Goal: Task Accomplishment & Management: Use online tool/utility

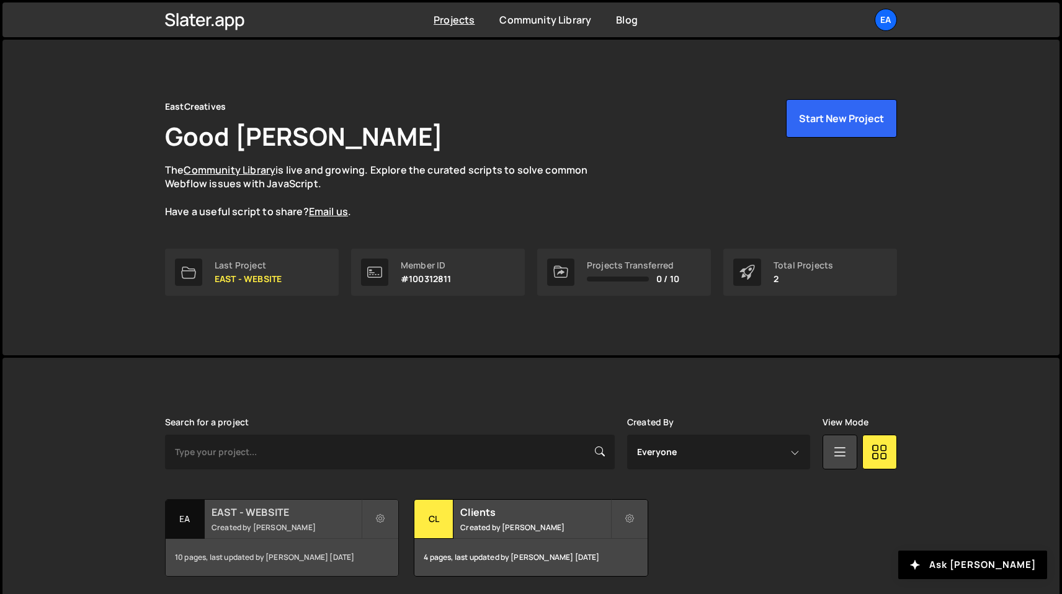
click at [295, 522] on small "Created by Nick Elfvering" at bounding box center [286, 527] width 149 height 11
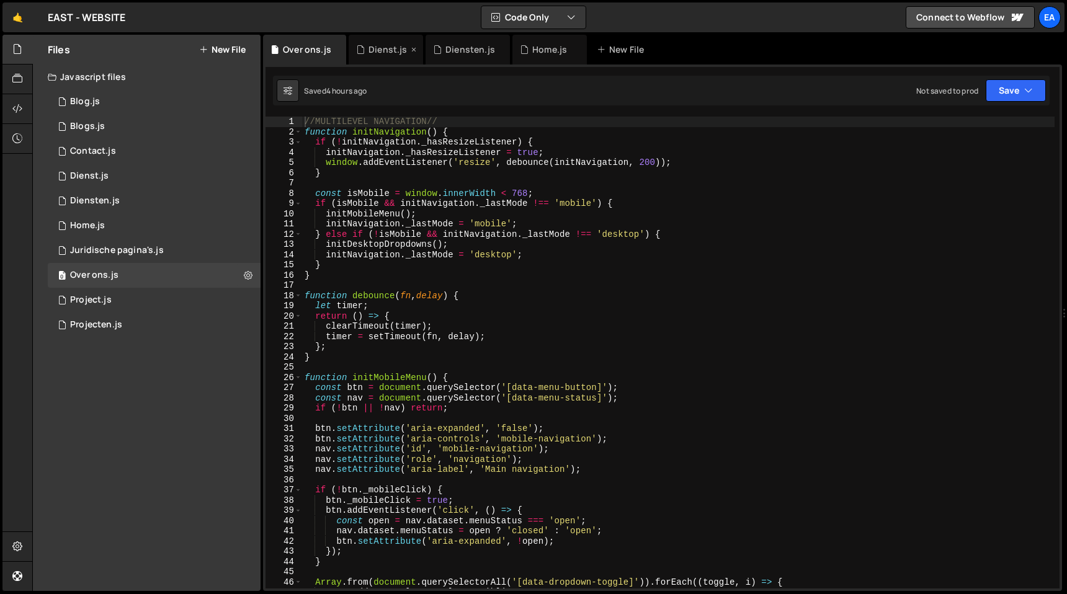
click at [377, 59] on div "Dienst.js" at bounding box center [386, 50] width 74 height 30
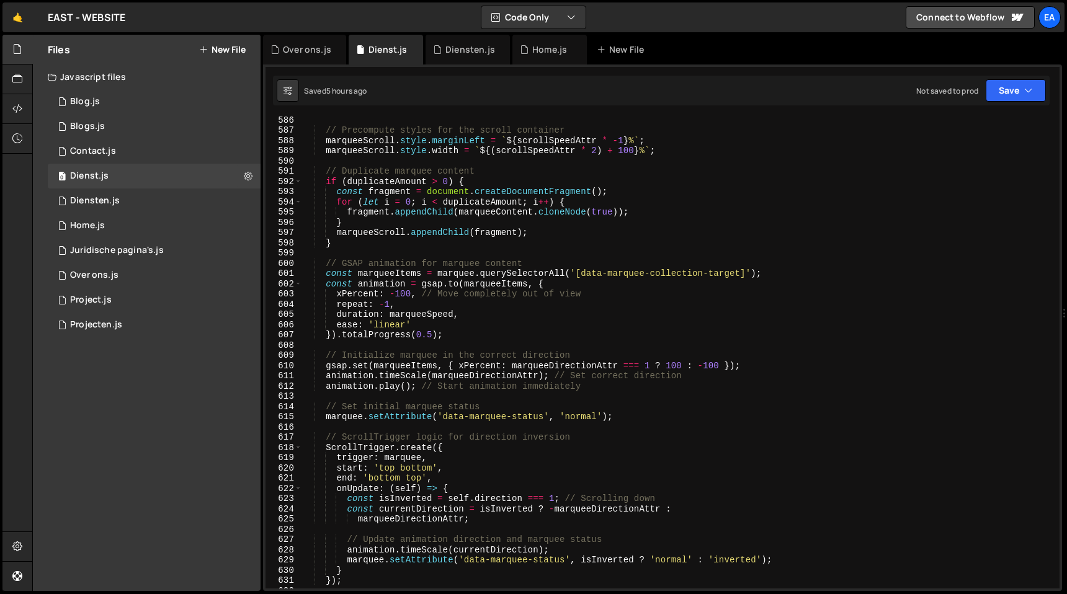
scroll to position [6016, 0]
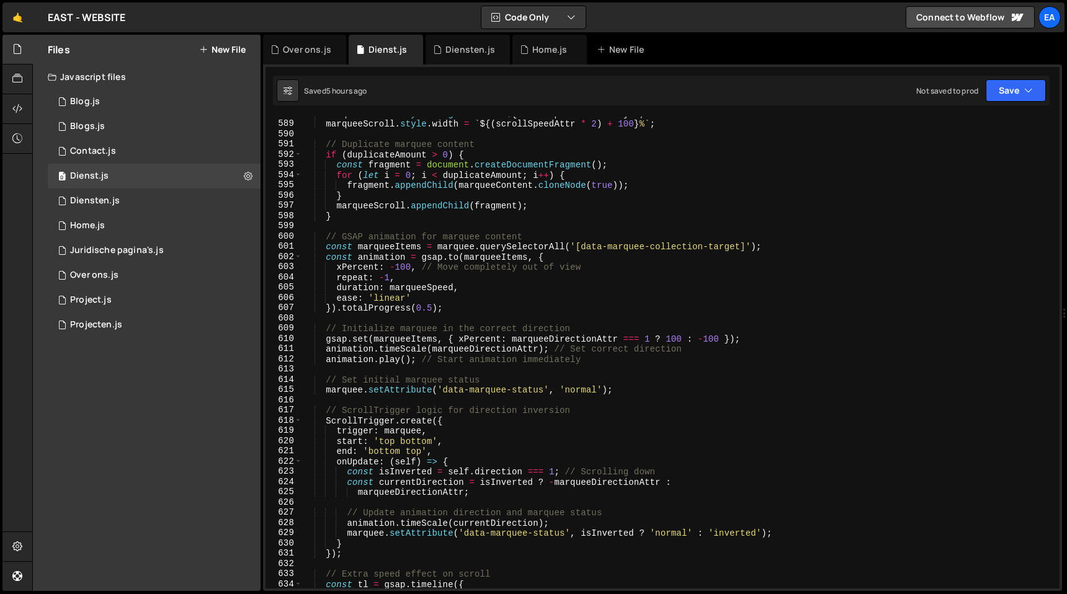
click at [779, 231] on div "marqueeScroll . style . marginLeft = ` ${ scrollSpeedAttr * - 1 } % ` ; marquee…" at bounding box center [678, 355] width 752 height 493
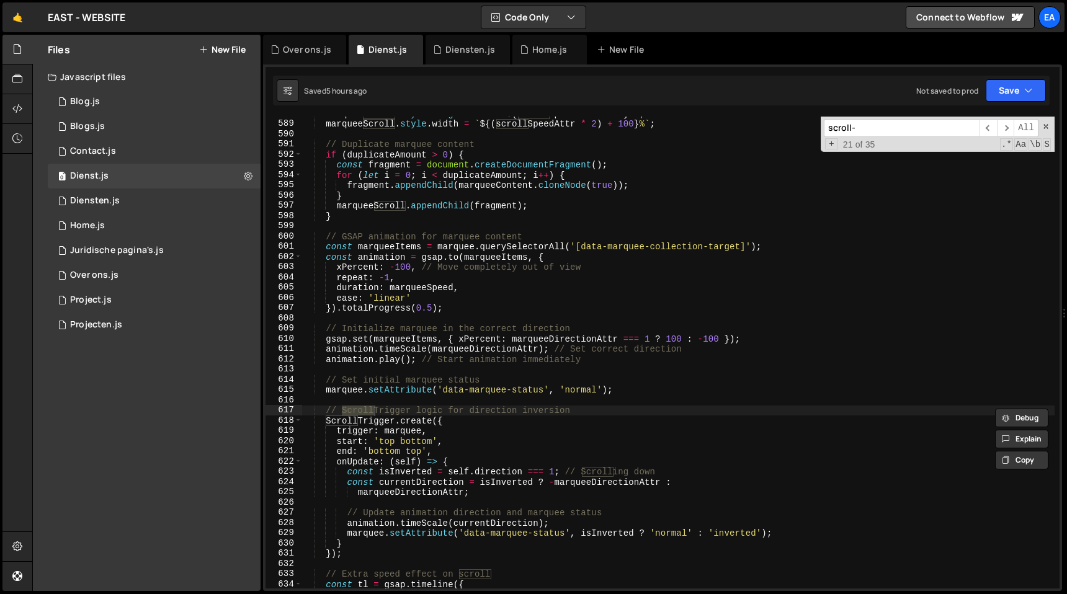
scroll to position [5516, 0]
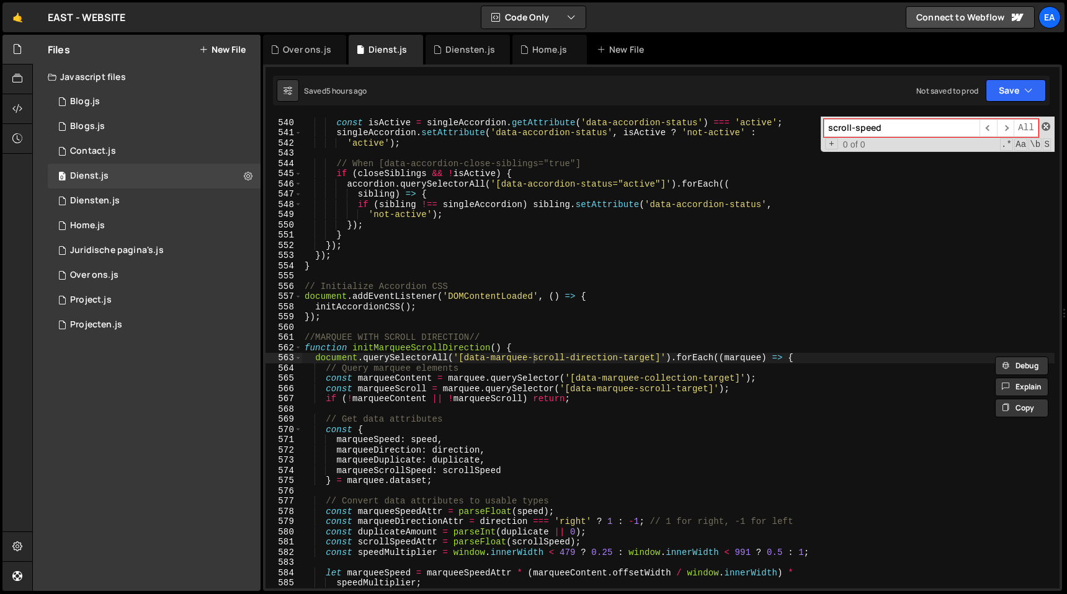
type input "scroll-speed"
click at [1048, 128] on span at bounding box center [1046, 126] width 9 height 9
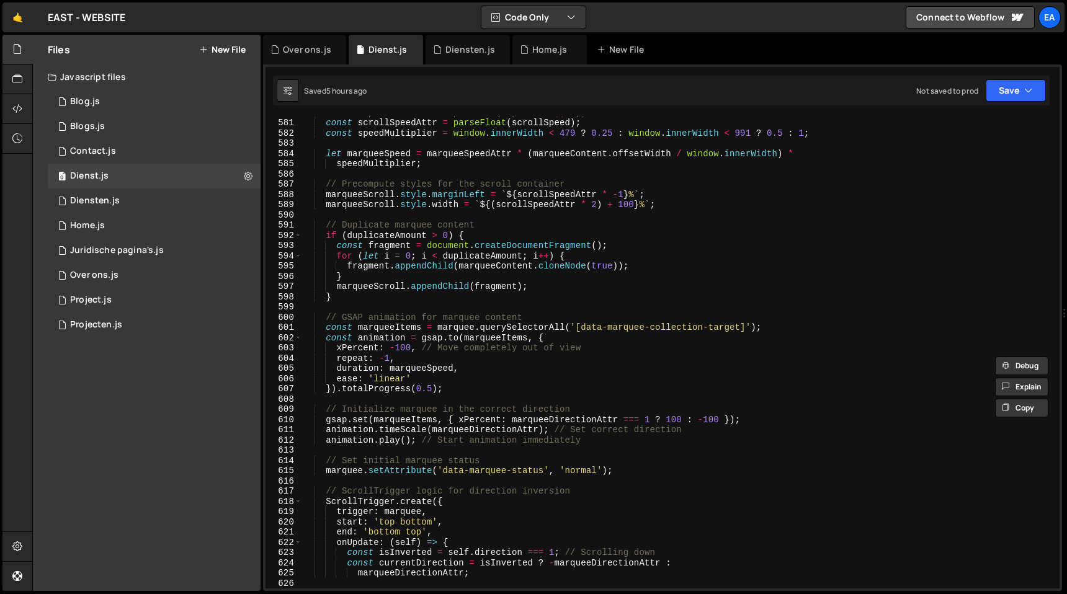
scroll to position [5935, 0]
click at [595, 204] on div "const duplicateAmount = parseInt ( duplicate || 0 ) ; const scrollSpeedAttr = p…" at bounding box center [678, 353] width 752 height 493
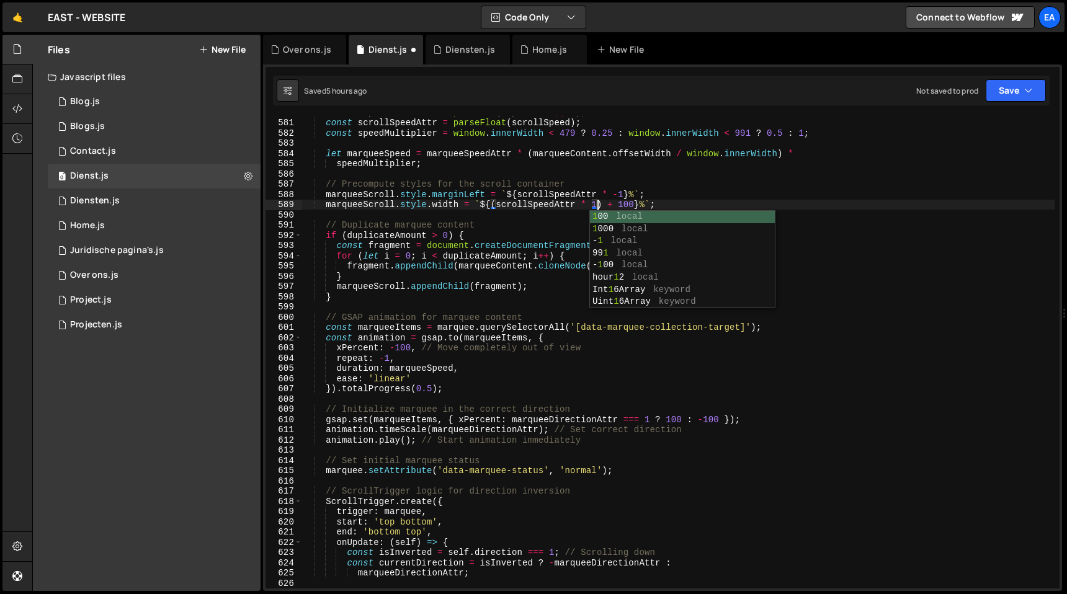
scroll to position [0, 20]
click at [932, 262] on div "const duplicateAmount = parseInt ( duplicate || 0 ) ; const scrollSpeedAttr = p…" at bounding box center [678, 353] width 752 height 493
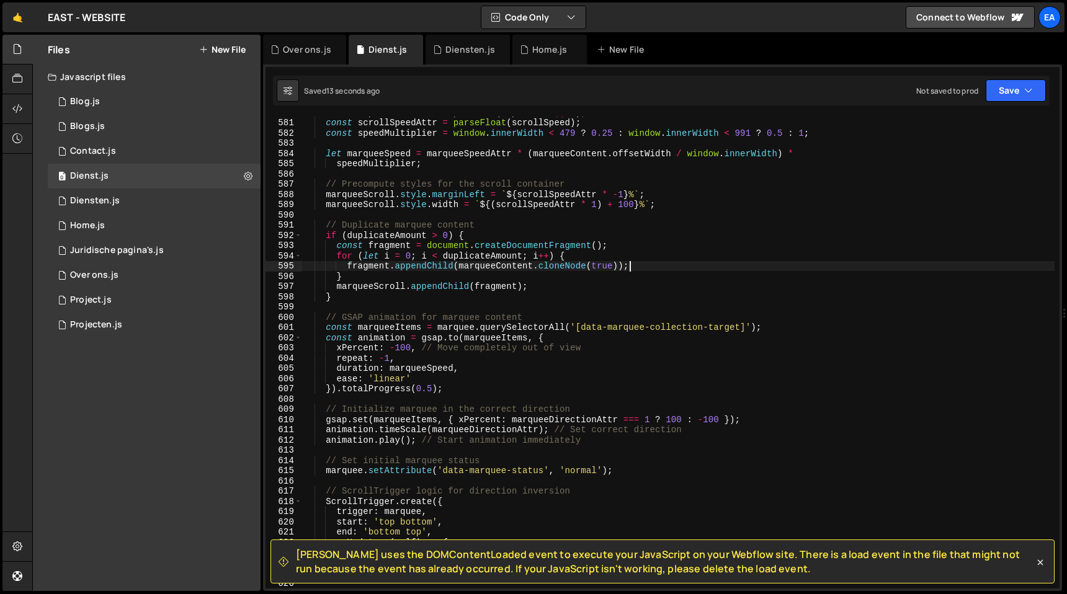
click at [595, 207] on div "const duplicateAmount = parseInt ( duplicate || 0 ) ; const scrollSpeedAttr = p…" at bounding box center [678, 353] width 752 height 493
click at [793, 204] on div "const duplicateAmount = parseInt ( duplicate || 0 ) ; const scrollSpeedAttr = p…" at bounding box center [678, 353] width 752 height 493
click at [623, 195] on div "const duplicateAmount = parseInt ( duplicate || 0 ) ; const scrollSpeedAttr = p…" at bounding box center [678, 353] width 752 height 493
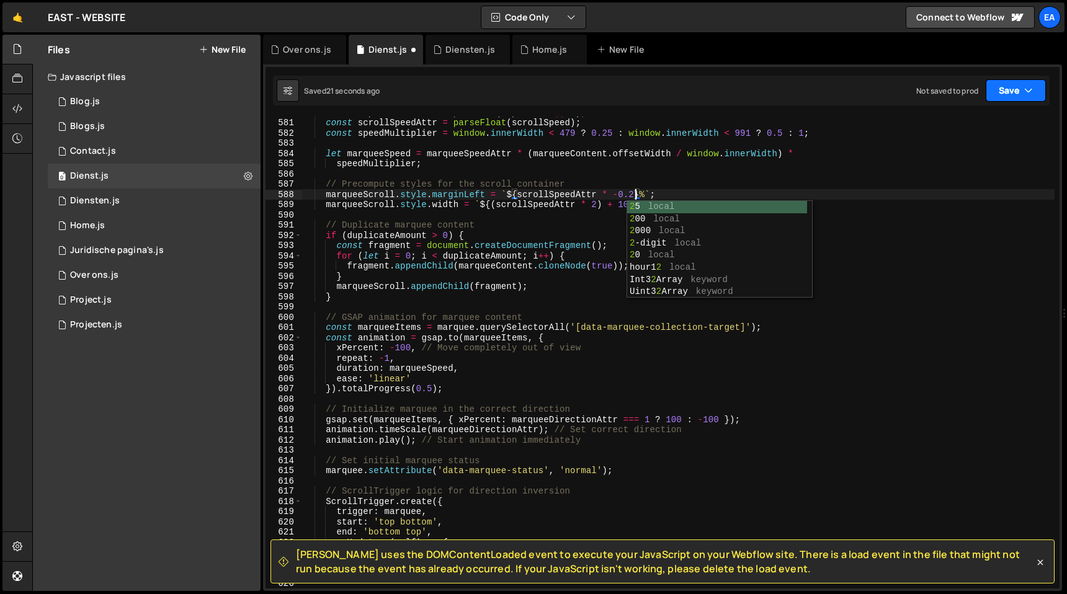
click at [1012, 96] on button "Save" at bounding box center [1016, 90] width 60 height 22
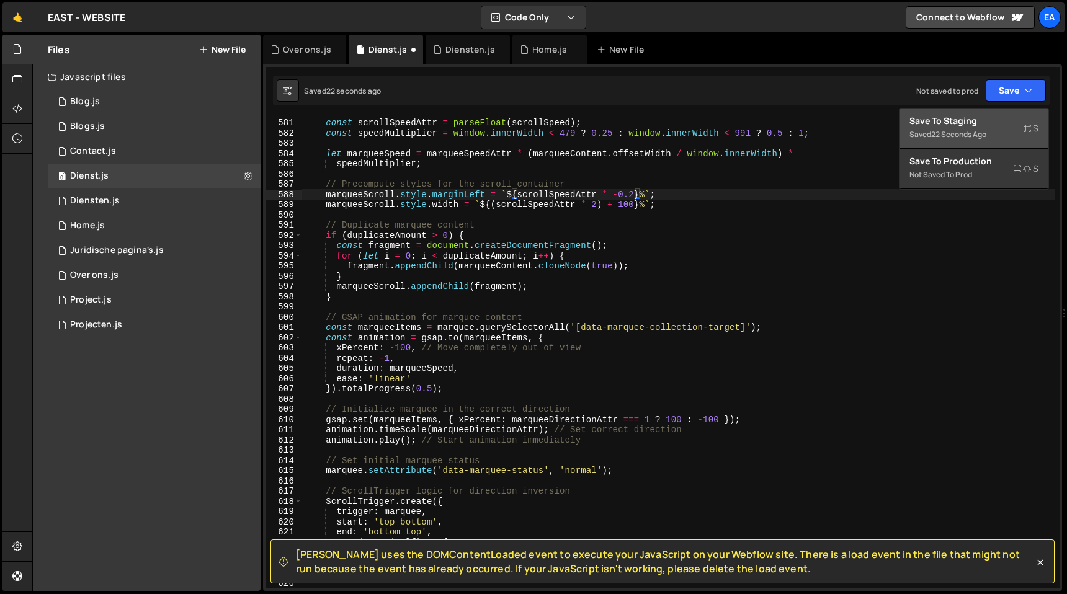
click at [982, 128] on div "Saved 22 seconds ago" at bounding box center [973, 134] width 129 height 15
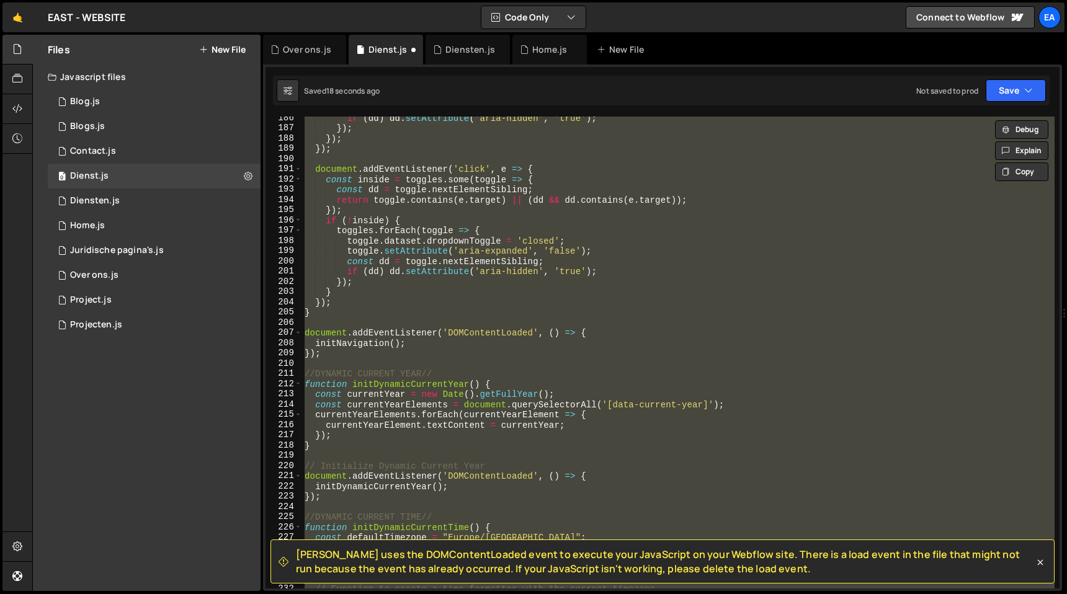
scroll to position [0, 1]
click at [536, 295] on div "if ( dd ) dd . setAttribute ( 'aria-hidden' , 'true' ) ; }) ; }) ; }) ; documen…" at bounding box center [678, 353] width 752 height 472
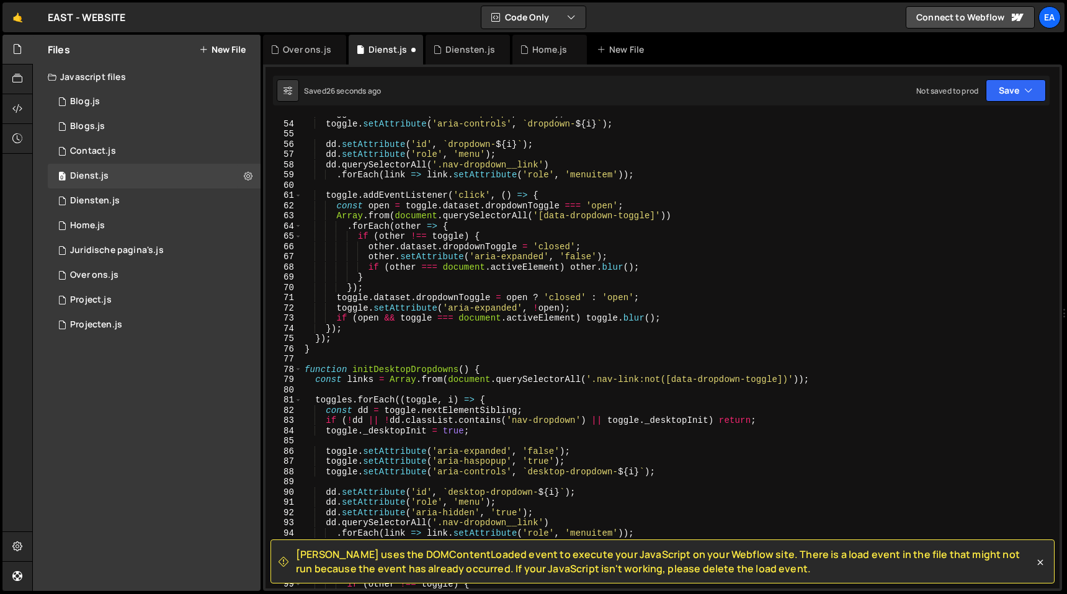
scroll to position [545, 0]
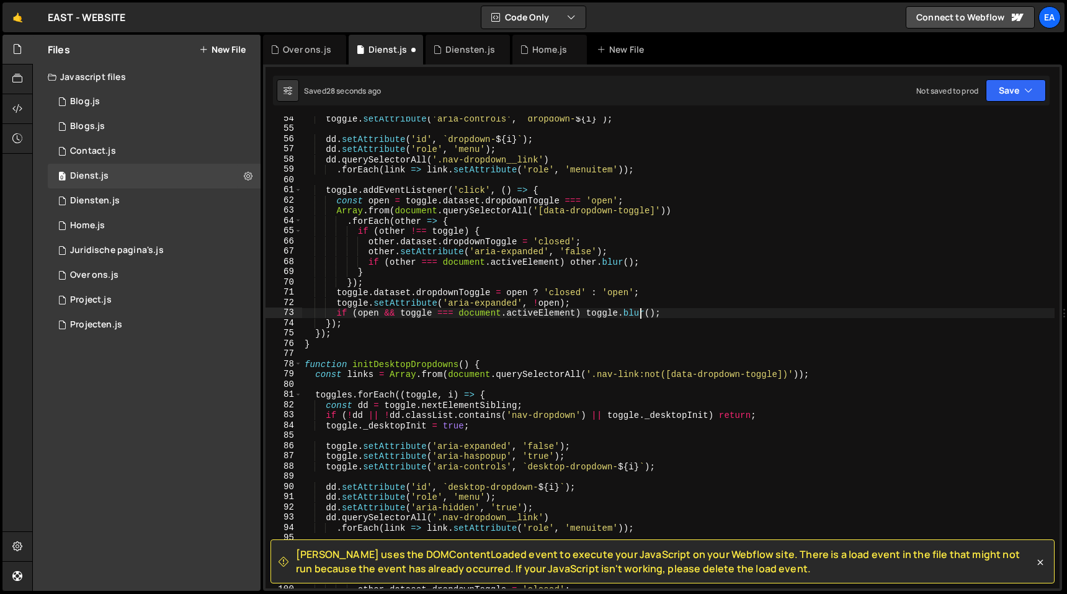
click at [641, 310] on div "toggle . setAttribute ( 'aria-controls' , ` dropdown- ${ i } ` ) ; dd . setAttr…" at bounding box center [678, 360] width 752 height 493
type textarea "if (open && toggle === document.activeElement) toggle.blur();"
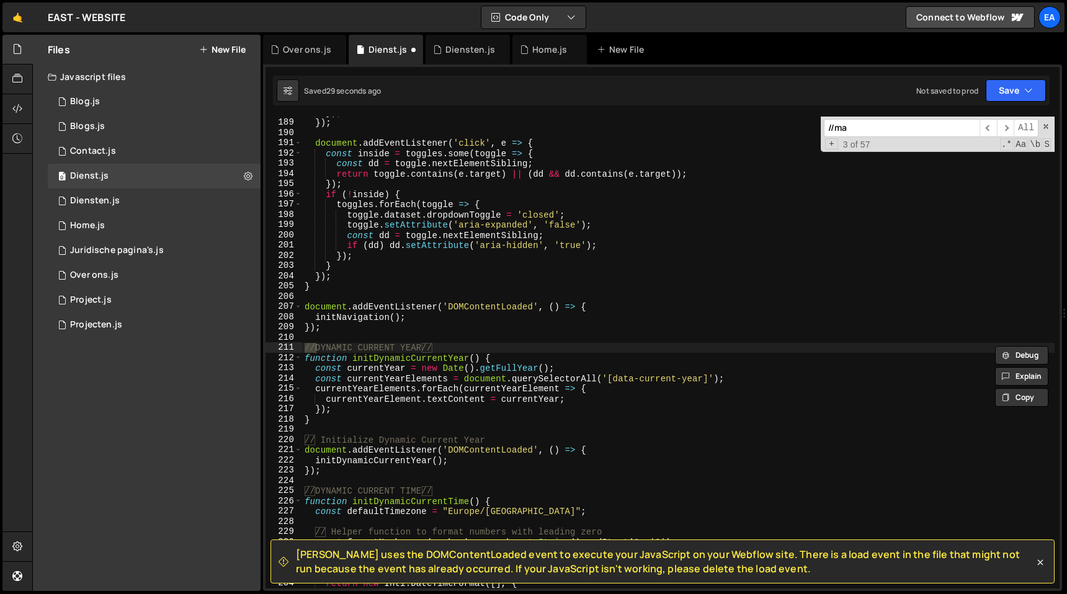
scroll to position [5506, 0]
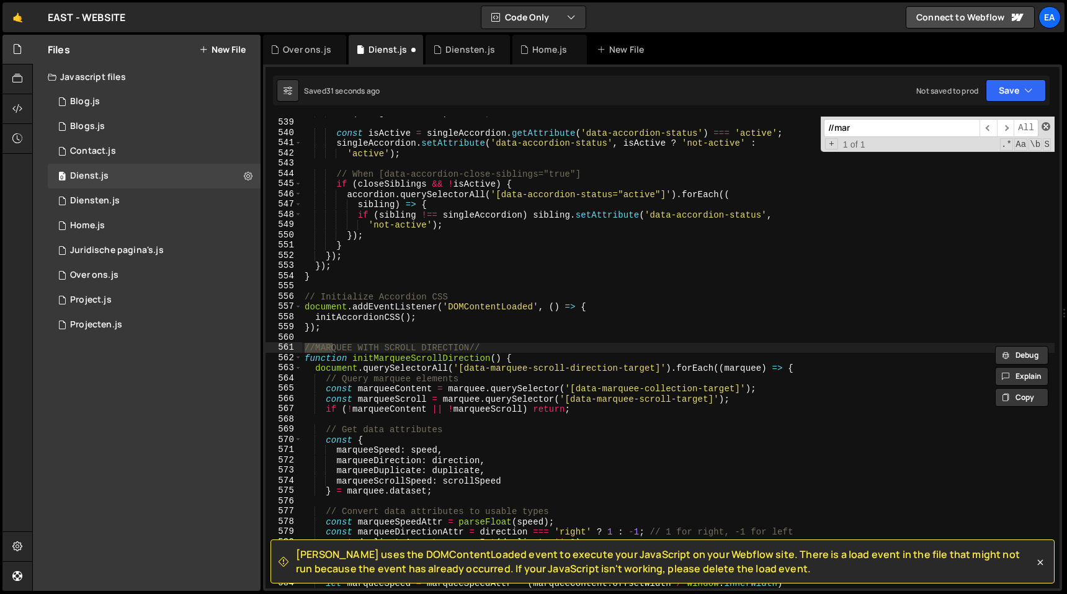
type input "//mar"
click at [1048, 127] on span at bounding box center [1046, 126] width 9 height 9
type textarea "//MARQUEE WITH SCROLL DIRECTION//"
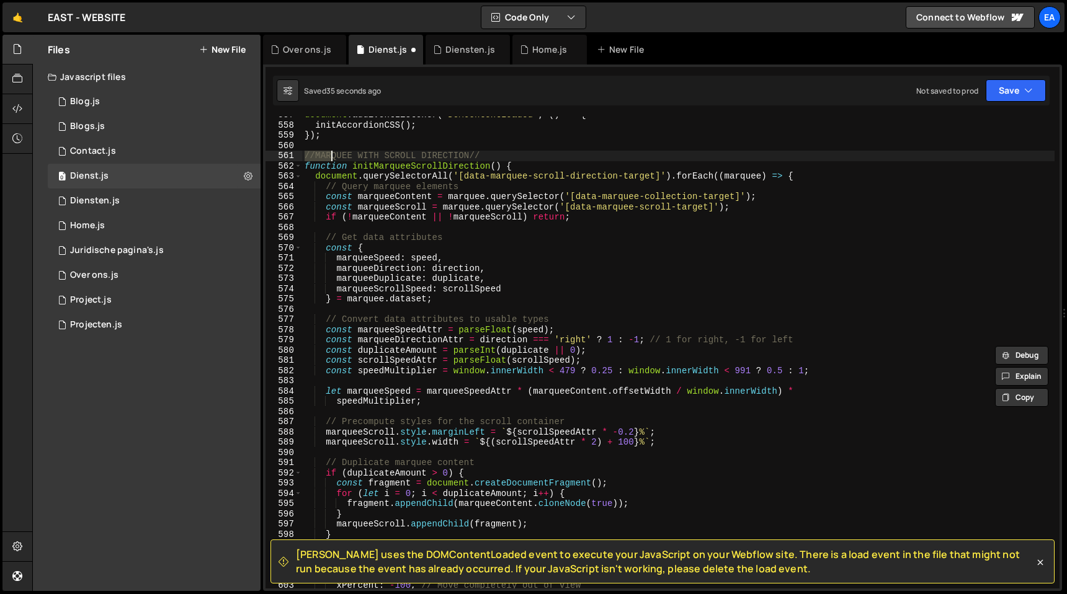
scroll to position [5720, 0]
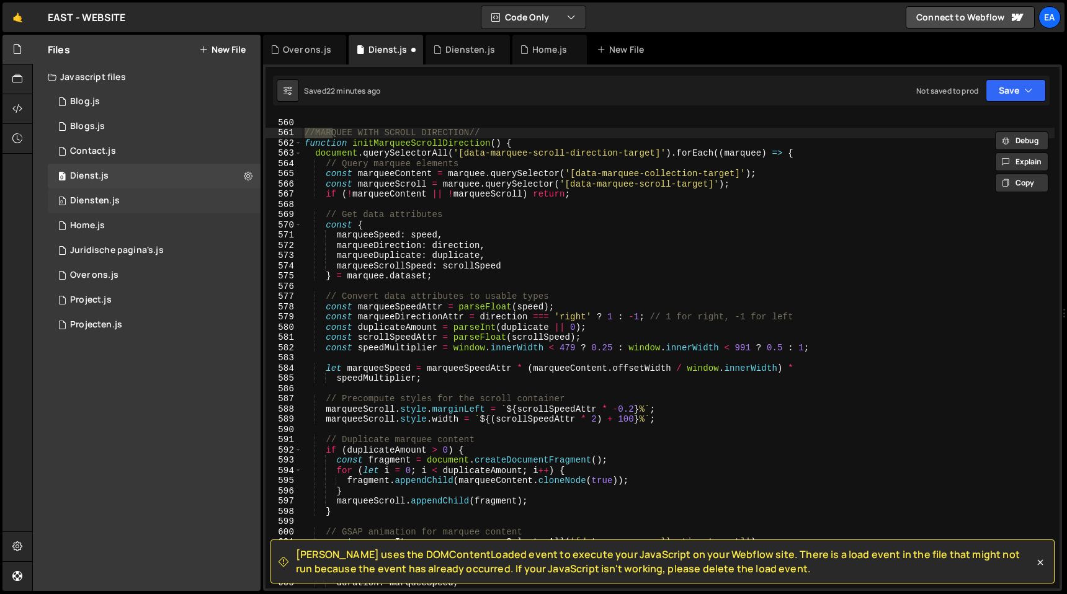
click at [138, 202] on div "0 Diensten.js 0" at bounding box center [154, 201] width 213 height 25
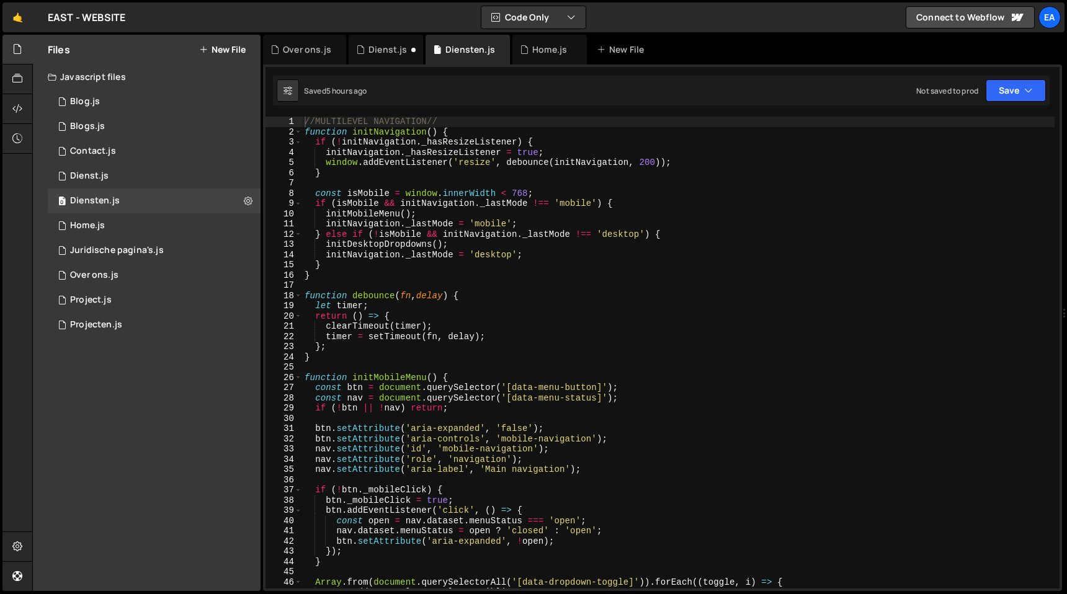
type textarea "function debounce(fn, delay) {"
click at [687, 293] on div "//MULTILEVEL NAVIGATION// function initNavigation ( ) { if ( ! initNavigation .…" at bounding box center [678, 363] width 752 height 493
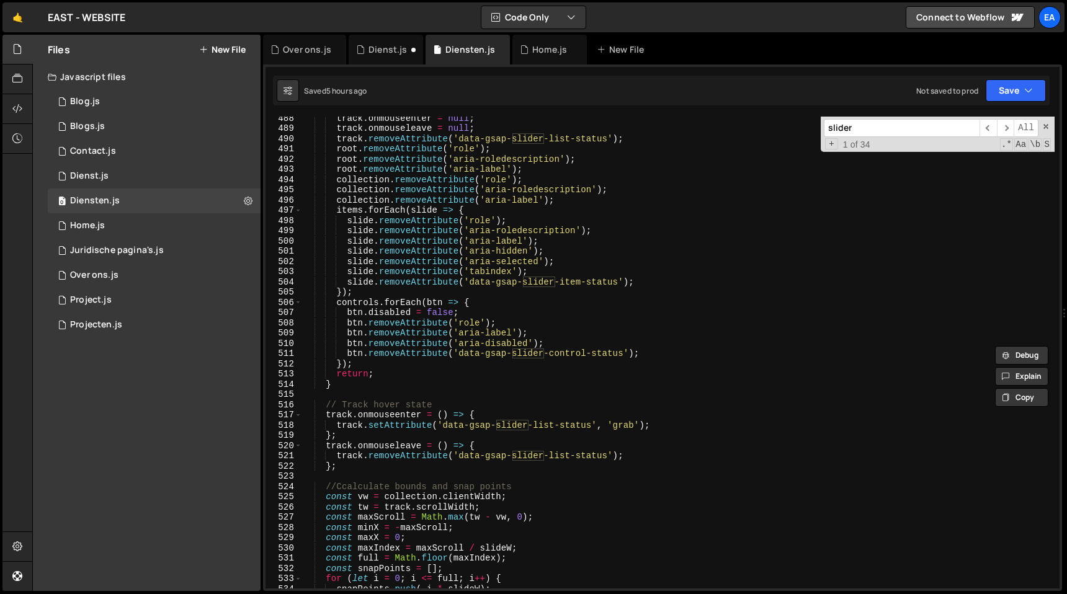
scroll to position [5354, 0]
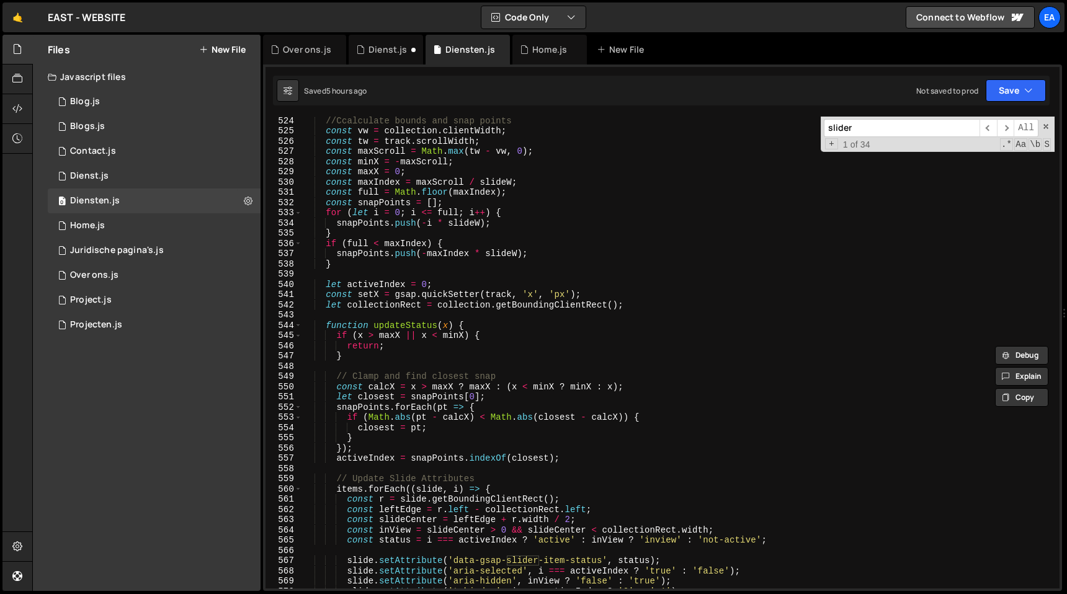
type input "slider"
click at [1048, 129] on span at bounding box center [1046, 126] width 9 height 9
type textarea "//BASIC GSAP SLIDER//"
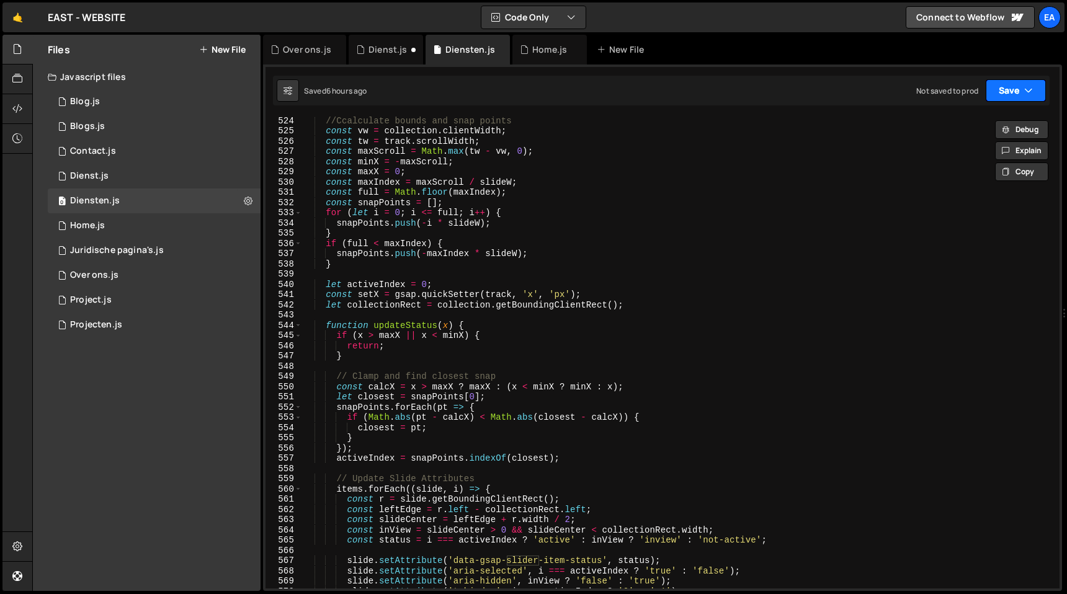
click at [1033, 93] on button "Save" at bounding box center [1016, 90] width 60 height 22
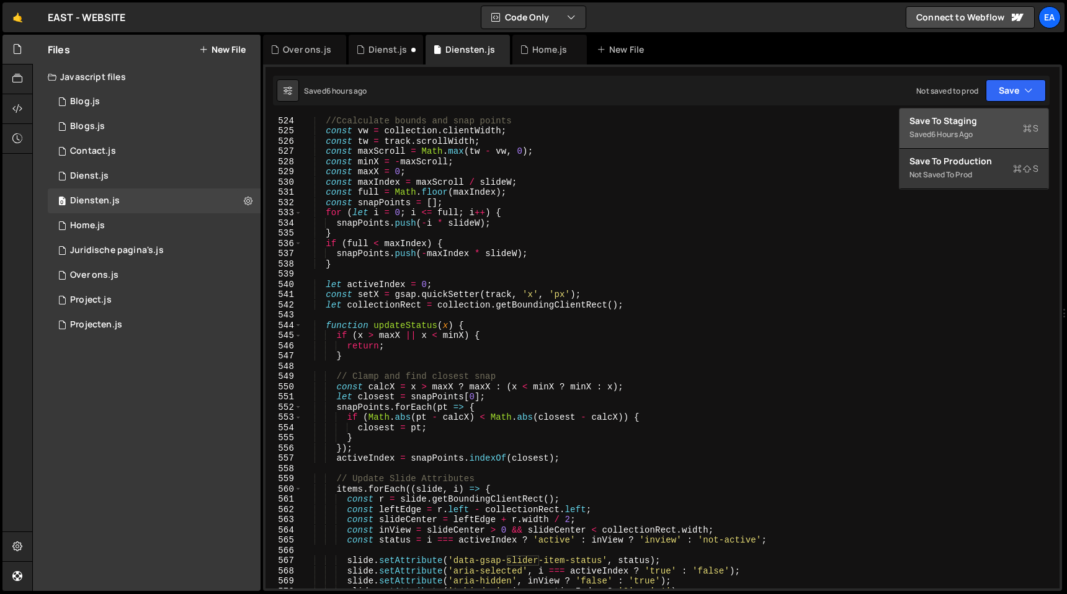
click at [995, 123] on div "Save to Staging S" at bounding box center [973, 121] width 129 height 12
